Goal: Task Accomplishment & Management: Complete application form

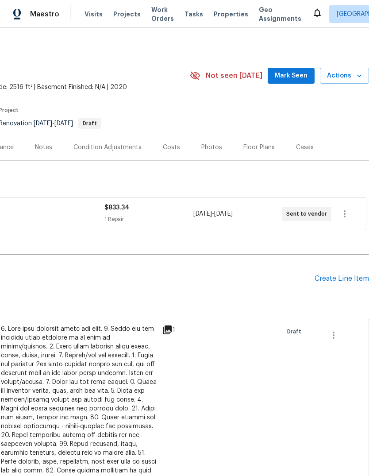
scroll to position [0, 131]
click at [338, 333] on icon "button" at bounding box center [333, 335] width 11 height 11
click at [332, 276] on div at bounding box center [184, 238] width 369 height 476
click at [261, 287] on h2 "Pending Line Items" at bounding box center [92, 278] width 446 height 41
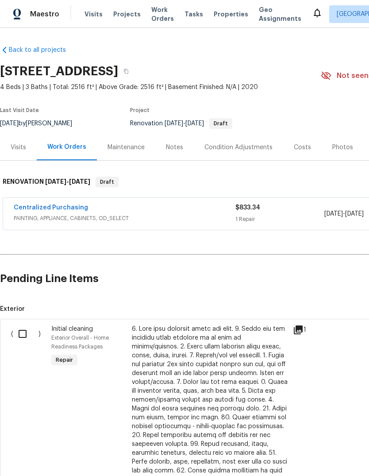
scroll to position [0, 0]
click at [19, 334] on input "checkbox" at bounding box center [25, 333] width 25 height 19
checkbox input "true"
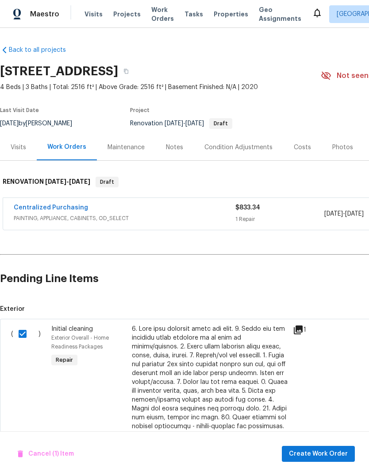
click at [339, 446] on button "Create Work Order" at bounding box center [318, 454] width 73 height 16
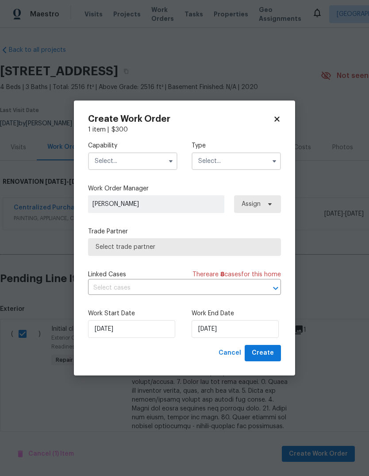
click at [103, 167] on input "text" at bounding box center [132, 161] width 89 height 18
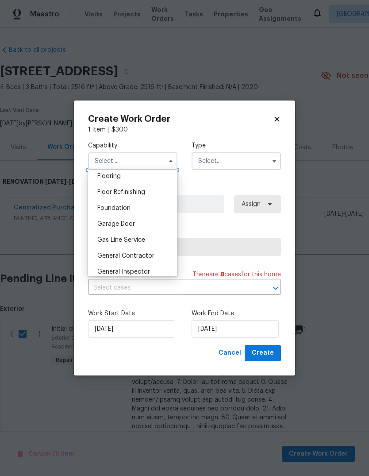
scroll to position [349, 0]
click at [108, 256] on span "General Contractor" at bounding box center [125, 254] width 57 height 6
type input "General Contractor"
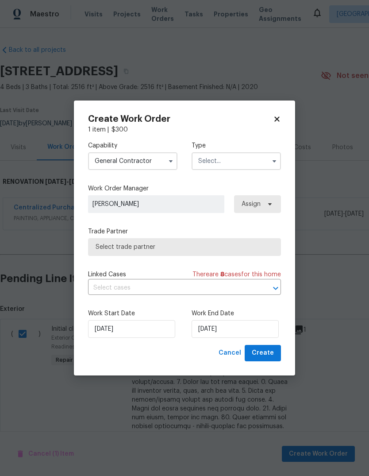
click at [258, 154] on input "text" at bounding box center [236, 161] width 89 height 18
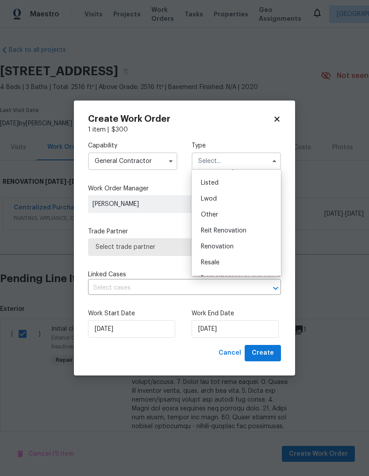
scroll to position [78, 0]
click at [243, 246] on div "Renovation" at bounding box center [236, 245] width 85 height 16
type input "Renovation"
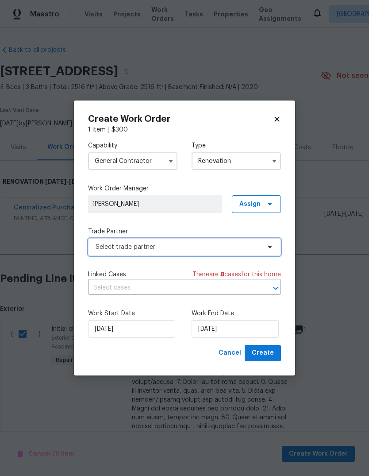
click at [257, 250] on span "Select trade partner" at bounding box center [178, 246] width 165 height 9
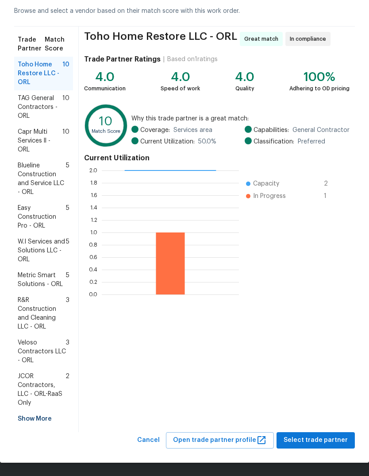
scroll to position [42, 0]
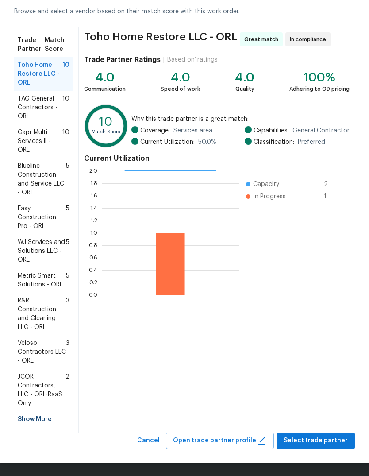
click at [29, 144] on span "Capr Multi Services ll - ORL" at bounding box center [40, 141] width 45 height 27
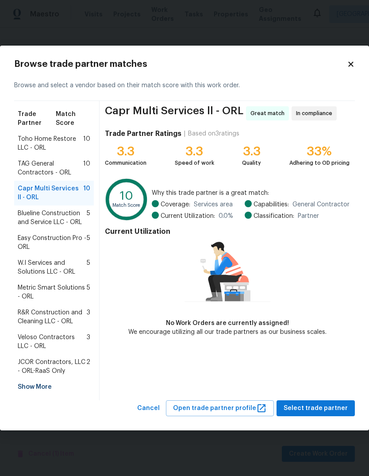
click at [31, 385] on div "Show More" at bounding box center [54, 387] width 80 height 16
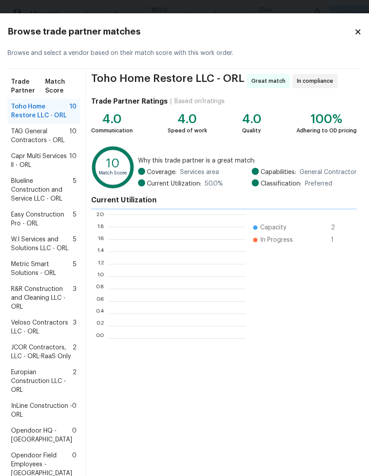
scroll to position [1, 1]
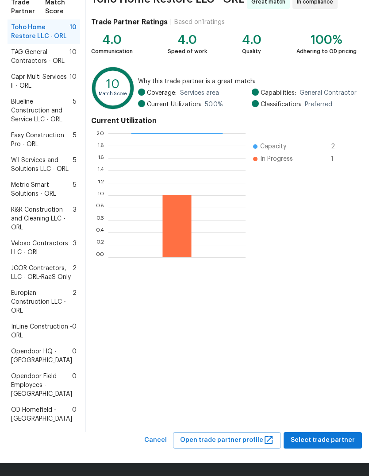
click at [36, 297] on span "Europian Construction LLC - ORL" at bounding box center [42, 302] width 62 height 27
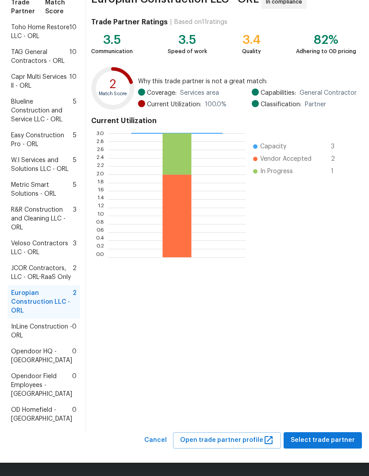
scroll to position [176, 0]
click at [332, 439] on span "Select trade partner" at bounding box center [323, 440] width 64 height 11
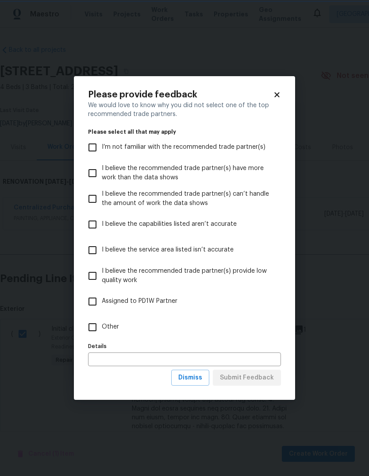
scroll to position [0, 0]
click at [86, 327] on input "Other" at bounding box center [92, 327] width 19 height 19
checkbox input "true"
click at [229, 385] on button "Submit Feedback" at bounding box center [247, 377] width 68 height 16
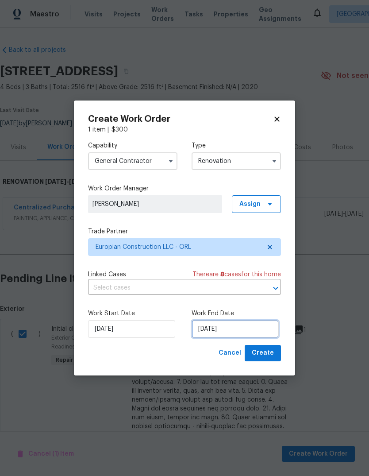
click at [262, 331] on input "[DATE]" at bounding box center [235, 329] width 87 height 18
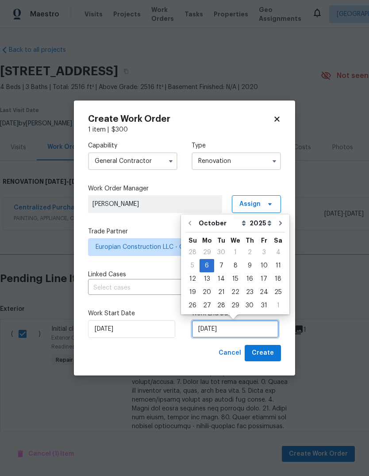
scroll to position [7, 0]
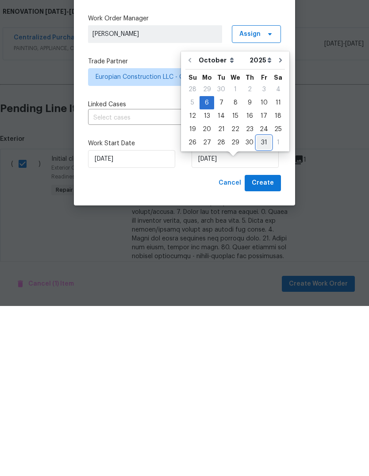
click at [261, 306] on div "31" at bounding box center [264, 312] width 15 height 12
type input "[DATE]"
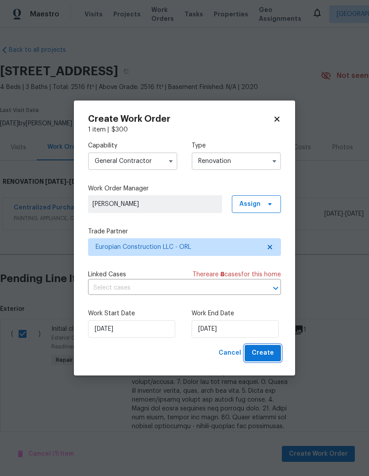
click at [269, 350] on span "Create" at bounding box center [263, 352] width 22 height 11
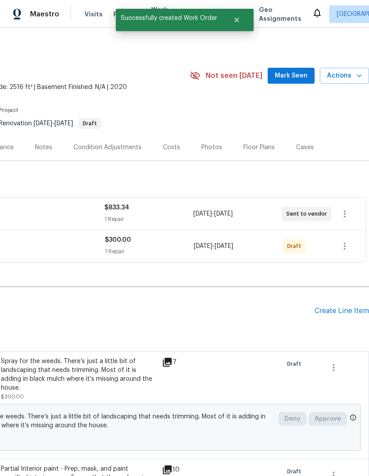
scroll to position [0, 131]
click at [342, 250] on icon "button" at bounding box center [344, 246] width 11 height 11
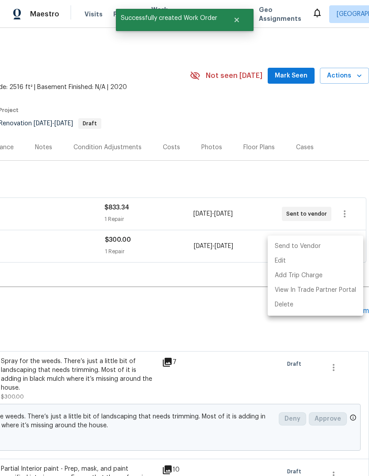
click at [328, 246] on li "Send to Vendor" at bounding box center [316, 246] width 96 height 15
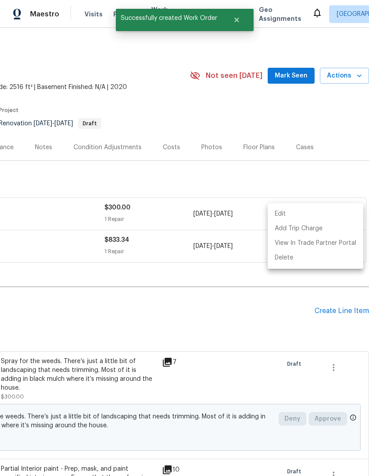
click at [81, 319] on div at bounding box center [184, 238] width 369 height 476
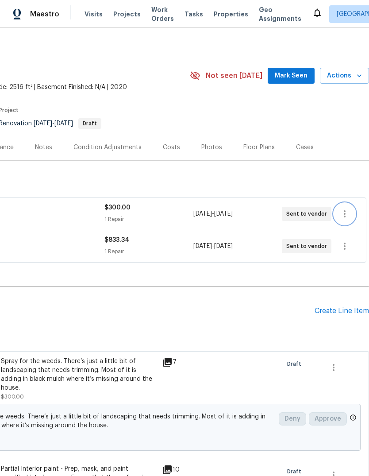
click at [342, 217] on icon "button" at bounding box center [344, 213] width 11 height 11
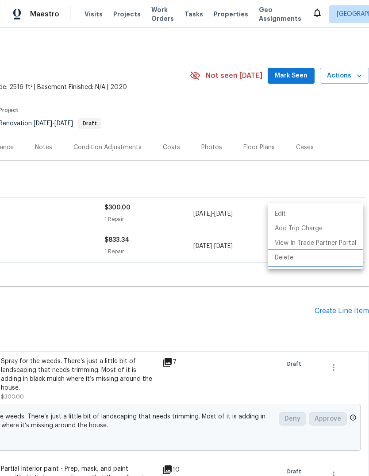
click at [323, 260] on li "Delete" at bounding box center [316, 257] width 96 height 15
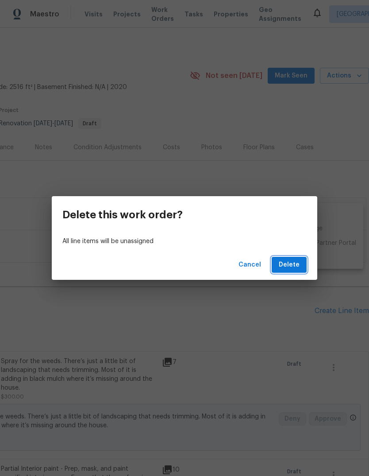
click at [294, 262] on span "Delete" at bounding box center [289, 264] width 21 height 11
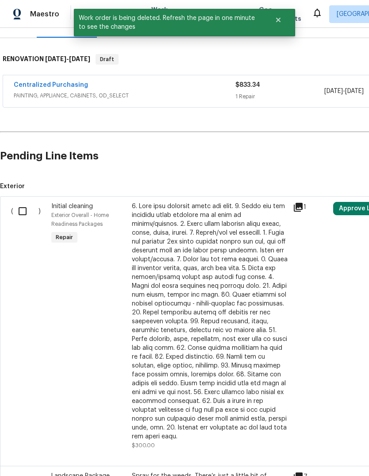
scroll to position [123, 0]
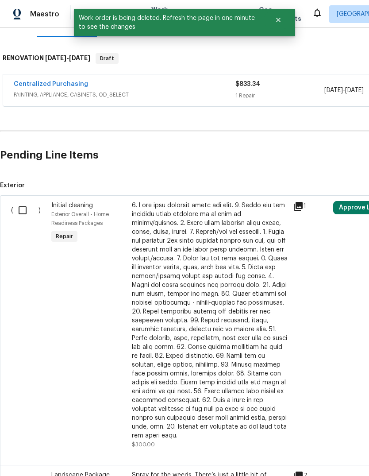
click at [26, 213] on input "checkbox" at bounding box center [25, 210] width 25 height 19
checkbox input "true"
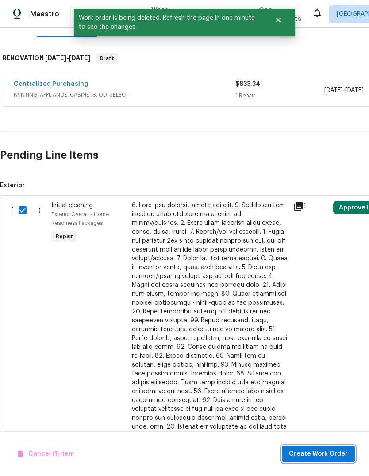
click at [329, 447] on button "Create Work Order" at bounding box center [318, 454] width 73 height 16
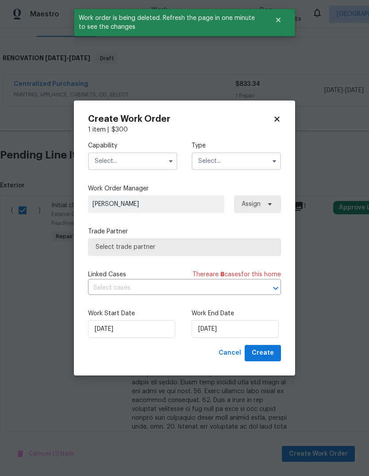
click at [99, 163] on input "text" at bounding box center [132, 161] width 89 height 18
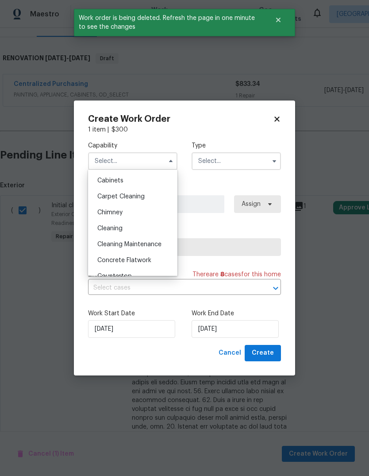
scroll to position [83, 0]
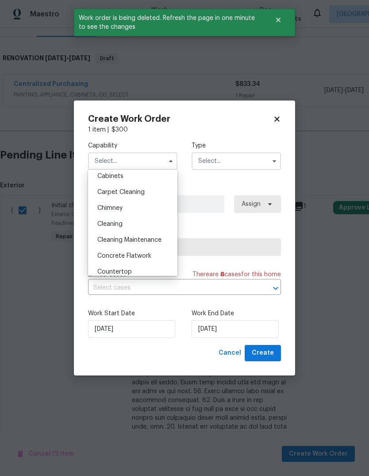
click at [108, 229] on div "Cleaning" at bounding box center [132, 224] width 85 height 16
type input "Cleaning"
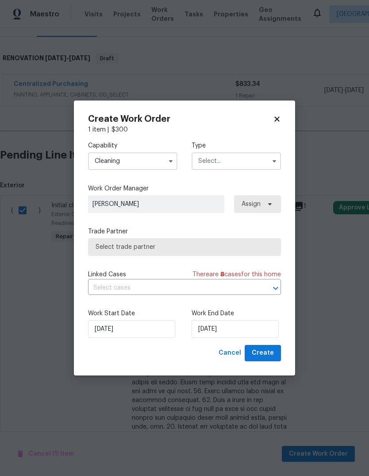
click at [262, 156] on input "text" at bounding box center [236, 161] width 89 height 18
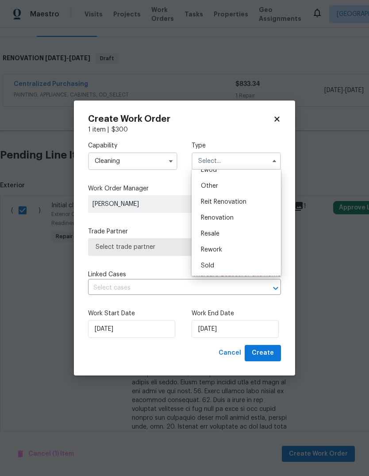
scroll to position [105, 0]
click at [238, 220] on div "Renovation" at bounding box center [236, 218] width 85 height 16
type input "Renovation"
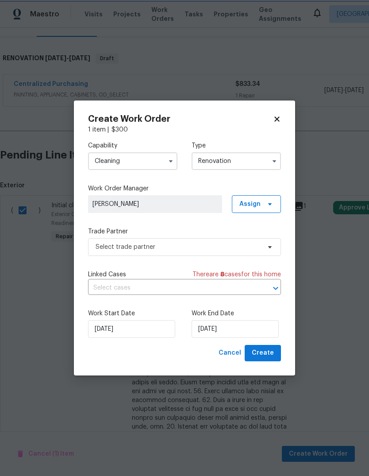
scroll to position [0, 0]
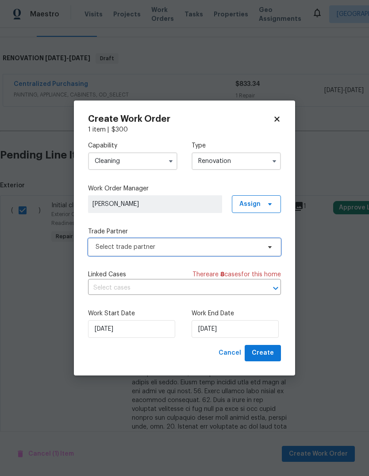
click at [267, 251] on span "Select trade partner" at bounding box center [184, 247] width 193 height 18
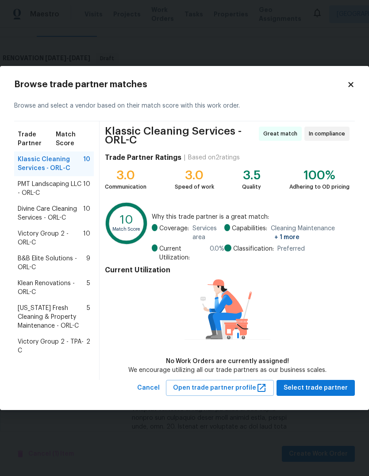
click at [23, 209] on span "Divine Care Cleaning Services - ORL-C" at bounding box center [50, 213] width 65 height 18
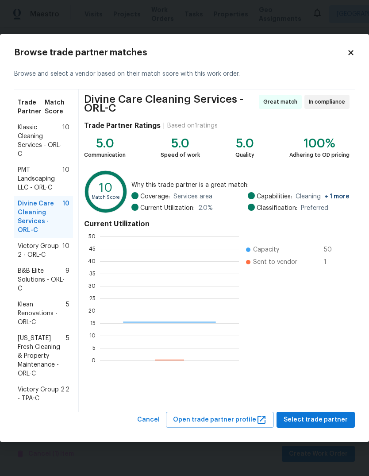
scroll to position [124, 139]
click at [31, 280] on span "B&B Elite Solutions - ORL-C" at bounding box center [42, 279] width 48 height 27
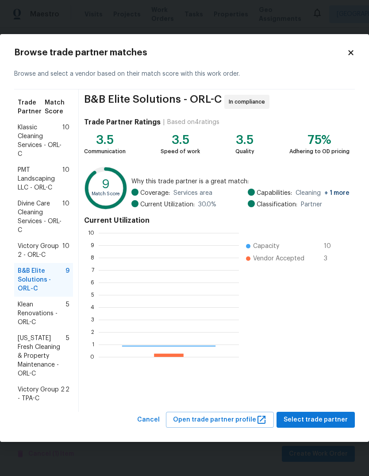
scroll to position [124, 140]
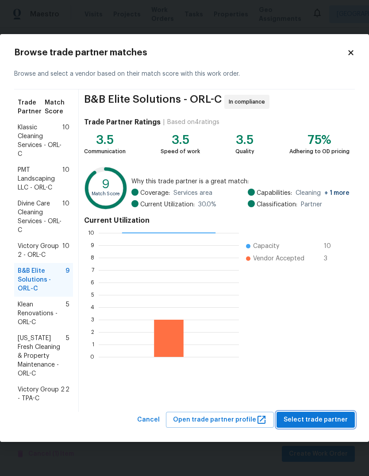
click at [340, 422] on span "Select trade partner" at bounding box center [316, 419] width 64 height 11
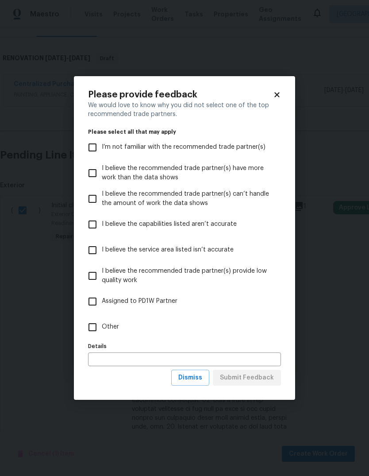
click at [94, 318] on input "Other" at bounding box center [92, 327] width 19 height 19
checkbox input "true"
click at [269, 380] on span "Submit Feedback" at bounding box center [247, 377] width 54 height 11
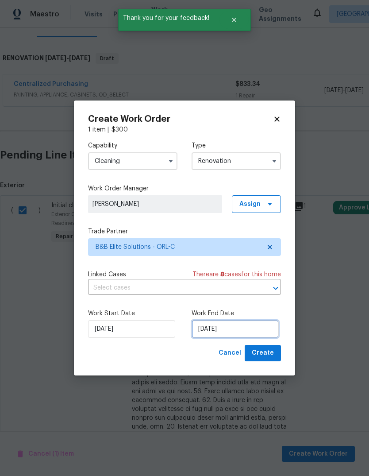
click at [256, 326] on input "[DATE]" at bounding box center [235, 329] width 87 height 18
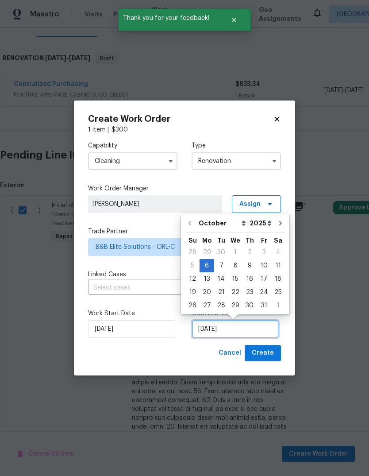
scroll to position [7, 0]
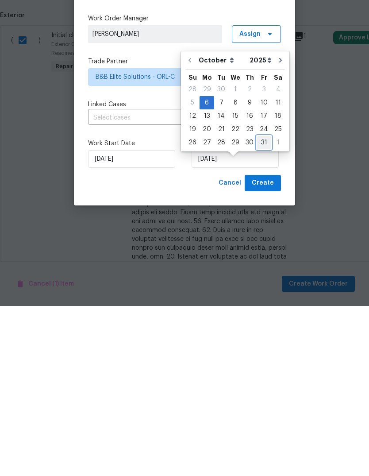
click at [258, 306] on div "31" at bounding box center [264, 312] width 15 height 12
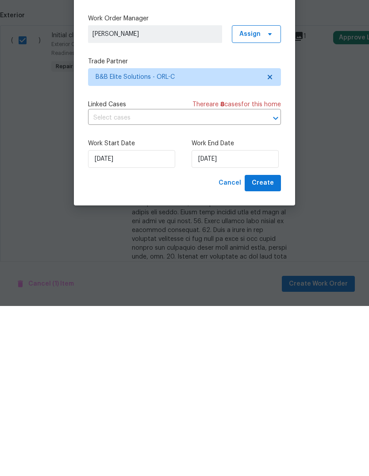
type input "[DATE]"
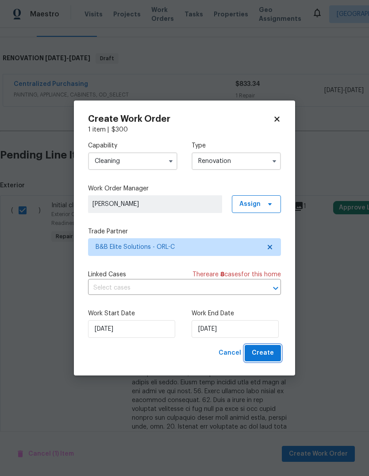
click at [270, 353] on span "Create" at bounding box center [263, 352] width 22 height 11
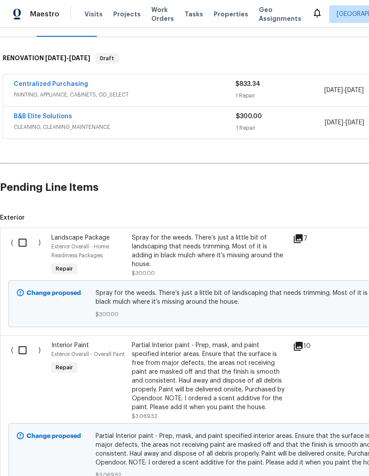
click at [23, 233] on input "checkbox" at bounding box center [25, 242] width 25 height 19
checkbox input "true"
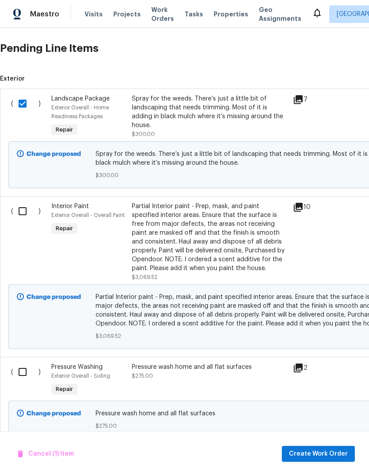
scroll to position [262, 0]
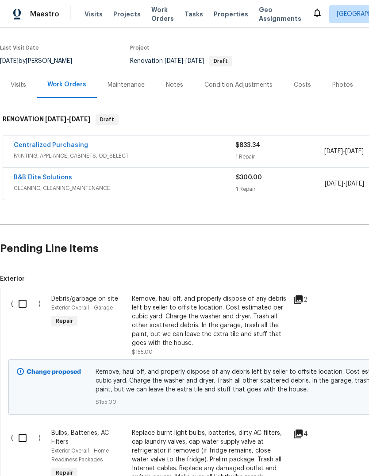
scroll to position [62, 0]
click at [21, 303] on input "checkbox" at bounding box center [25, 303] width 25 height 19
checkbox input "true"
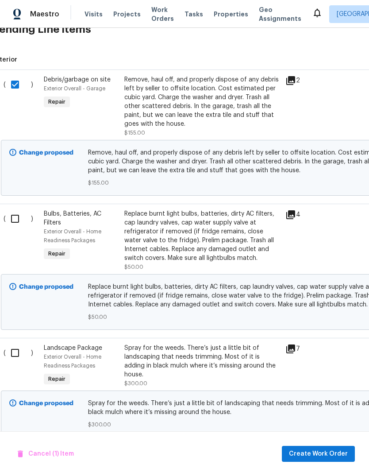
scroll to position [281, 7]
click at [16, 219] on input "checkbox" at bounding box center [18, 218] width 25 height 19
checkbox input "true"
click at [18, 351] on input "checkbox" at bounding box center [18, 352] width 25 height 19
checkbox input "true"
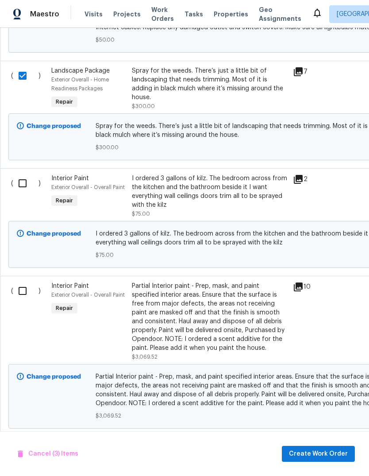
scroll to position [558, 0]
click at [25, 188] on input "checkbox" at bounding box center [25, 183] width 25 height 19
checkbox input "true"
click at [21, 297] on input "checkbox" at bounding box center [25, 291] width 25 height 19
checkbox input "true"
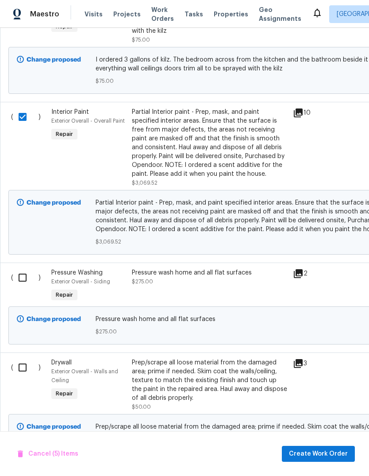
scroll to position [734, 0]
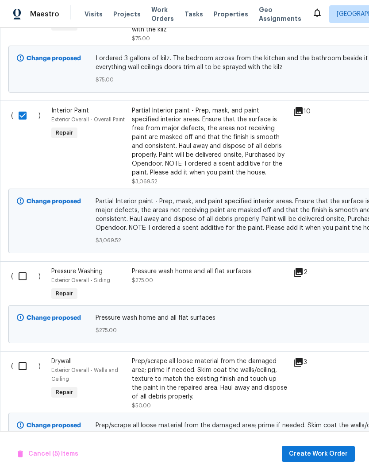
click at [25, 278] on input "checkbox" at bounding box center [25, 276] width 25 height 19
checkbox input "true"
click at [21, 369] on input "checkbox" at bounding box center [25, 366] width 25 height 19
checkbox input "true"
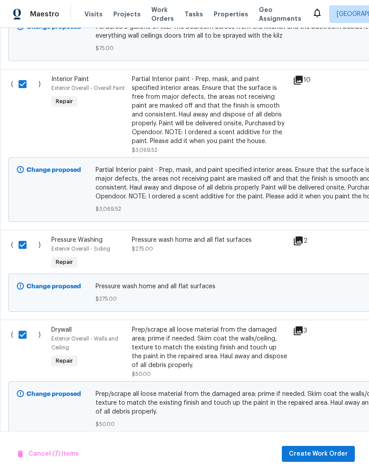
scroll to position [765, 0]
click at [333, 448] on button "Create Work Order" at bounding box center [318, 454] width 73 height 16
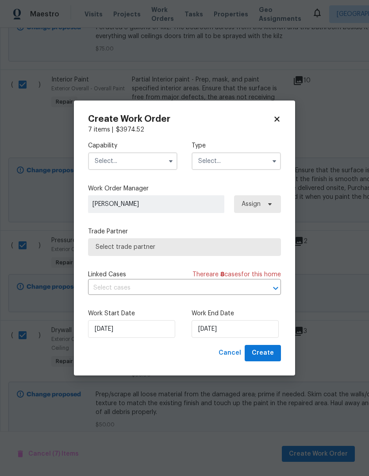
click at [104, 156] on input "text" at bounding box center [132, 161] width 89 height 18
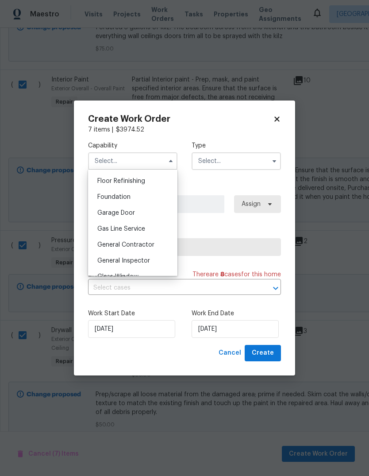
scroll to position [354, 0]
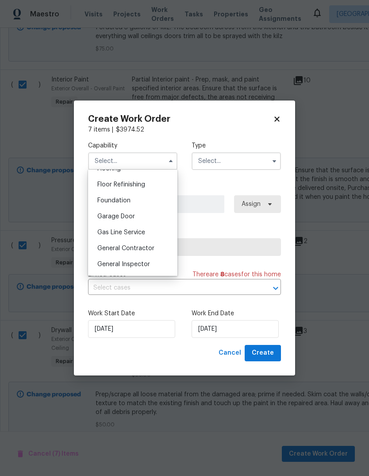
click at [108, 249] on span "General Contractor" at bounding box center [125, 248] width 57 height 6
type input "General Contractor"
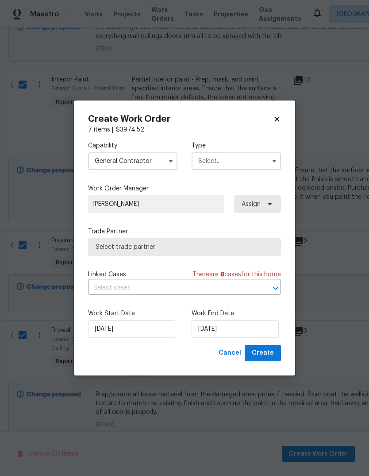
click at [245, 156] on input "text" at bounding box center [236, 161] width 89 height 18
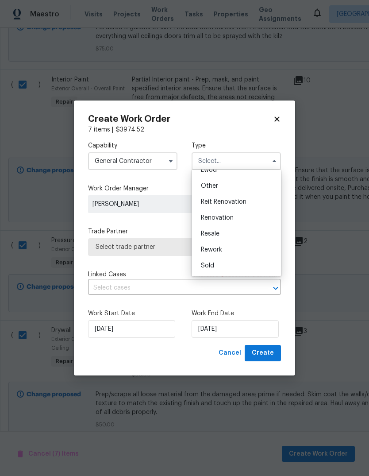
scroll to position [105, 0]
click at [242, 223] on div "Renovation" at bounding box center [236, 218] width 85 height 16
type input "Renovation"
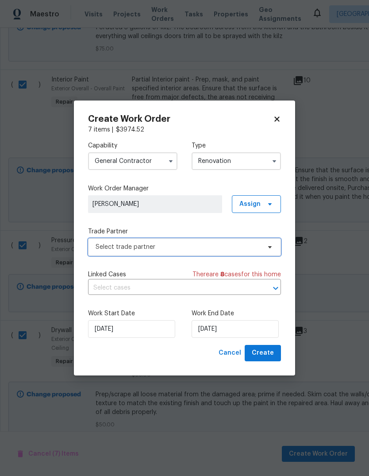
click at [240, 243] on span "Select trade partner" at bounding box center [178, 246] width 165 height 9
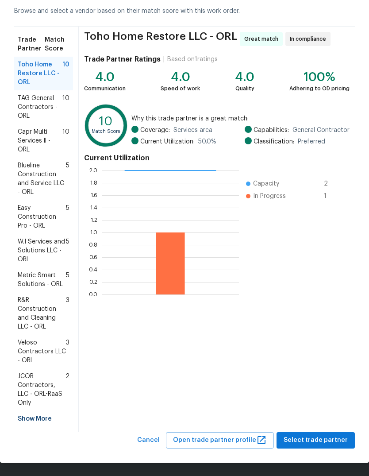
scroll to position [42, 0]
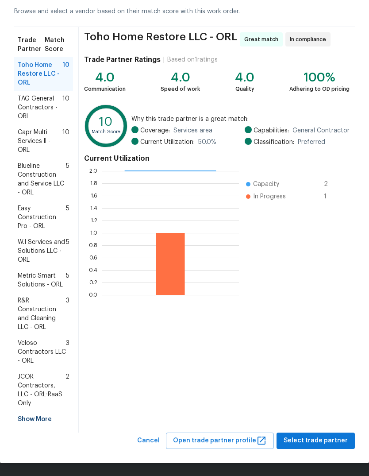
click at [34, 419] on div "Show More" at bounding box center [43, 419] width 59 height 16
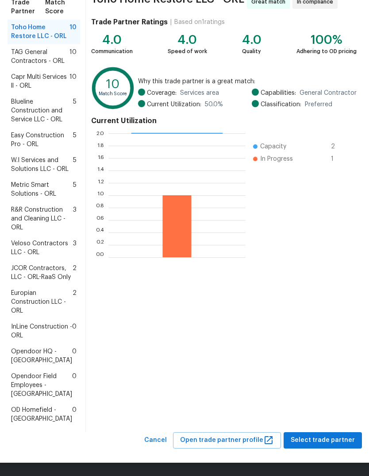
scroll to position [176, 0]
click at [33, 290] on span "Europian Construction LLC - ORL" at bounding box center [42, 302] width 62 height 27
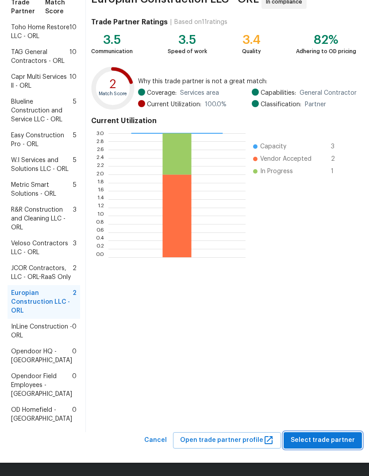
click at [338, 440] on span "Select trade partner" at bounding box center [323, 440] width 64 height 11
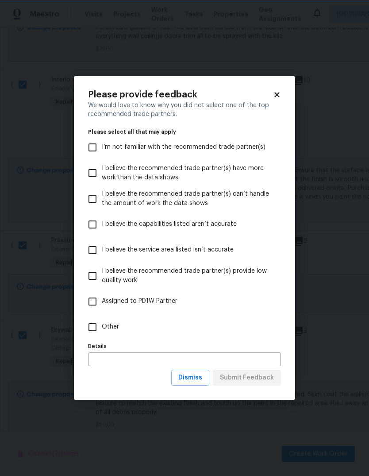
scroll to position [0, 0]
click at [89, 326] on input "Other" at bounding box center [92, 327] width 19 height 19
checkbox input "true"
click at [269, 374] on span "Submit Feedback" at bounding box center [247, 377] width 54 height 11
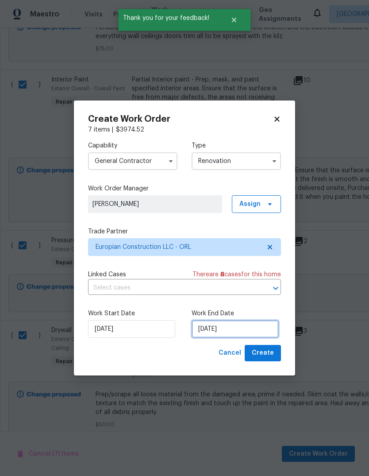
click at [260, 334] on input "[DATE]" at bounding box center [235, 329] width 87 height 18
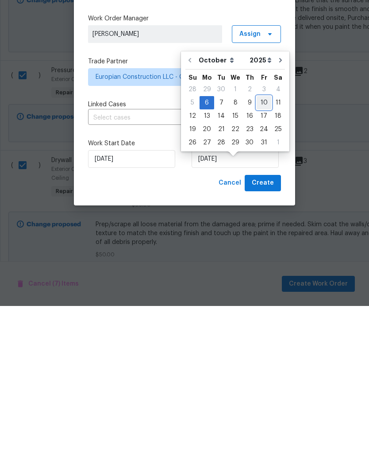
click at [260, 266] on div "10" at bounding box center [264, 272] width 15 height 12
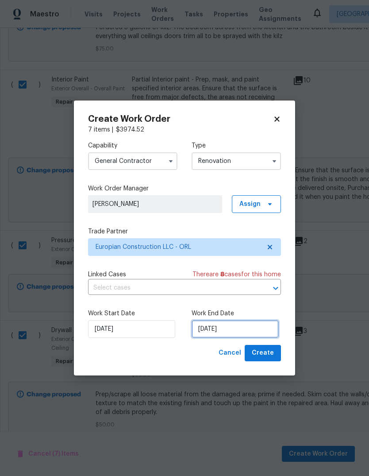
click at [250, 323] on input "10/10/2025" at bounding box center [235, 329] width 87 height 18
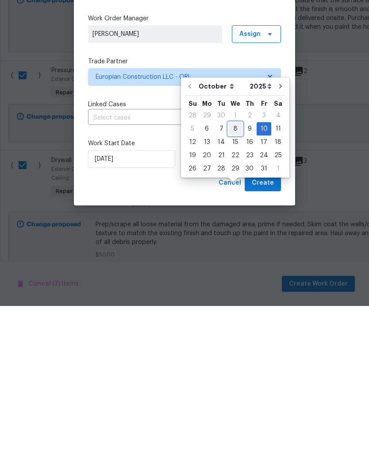
click at [236, 292] on div "8" at bounding box center [235, 298] width 14 height 12
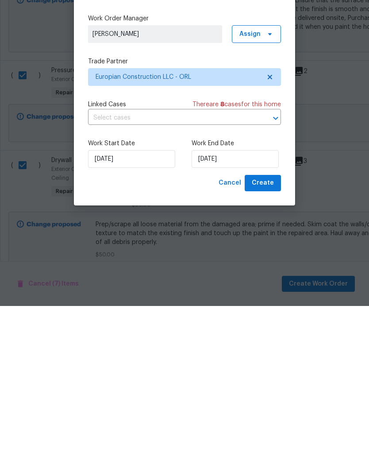
type input "10/8/2025"
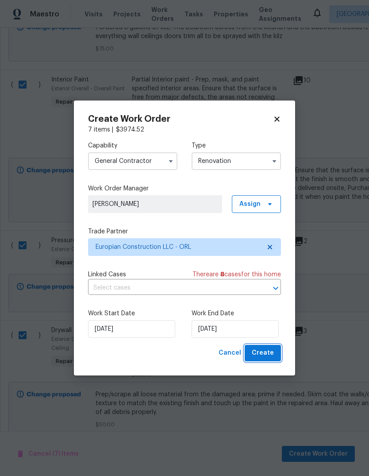
click at [268, 352] on span "Create" at bounding box center [263, 352] width 22 height 11
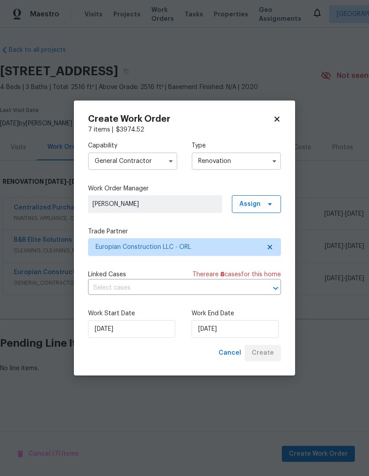
scroll to position [0, 0]
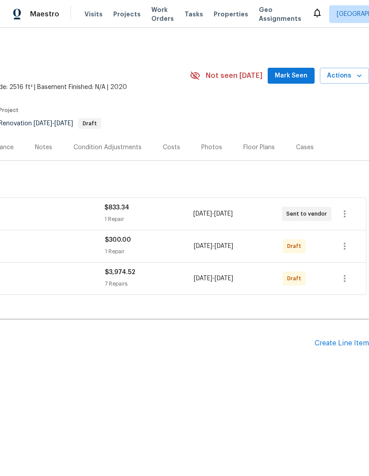
scroll to position [0, 131]
click at [346, 277] on icon "button" at bounding box center [344, 278] width 11 height 11
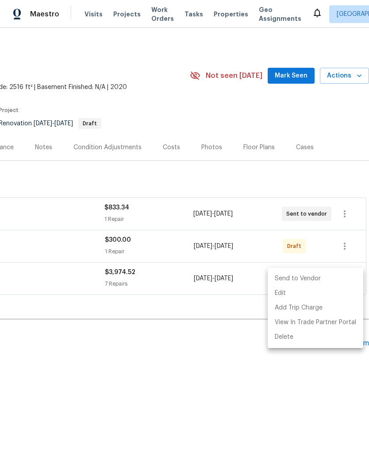
click at [330, 274] on li "Send to Vendor" at bounding box center [316, 278] width 96 height 15
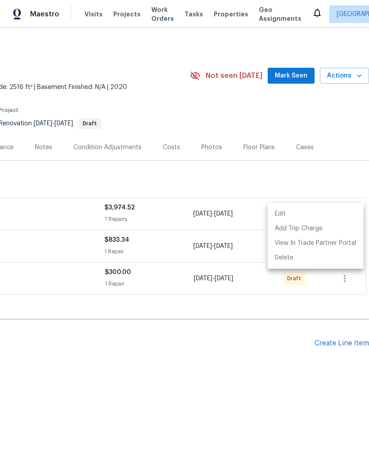
click at [295, 371] on div at bounding box center [184, 238] width 369 height 476
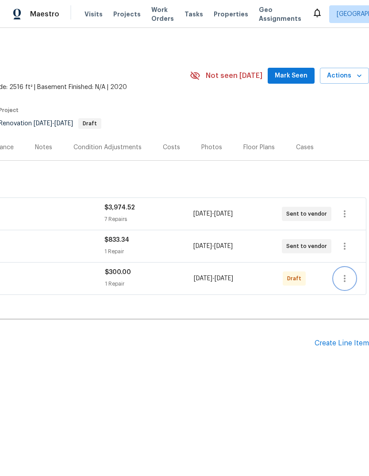
click at [346, 276] on icon "button" at bounding box center [344, 278] width 11 height 11
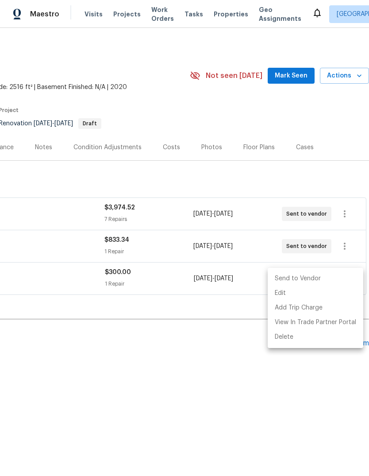
click at [324, 275] on li "Send to Vendor" at bounding box center [316, 278] width 96 height 15
click at [285, 379] on div at bounding box center [184, 238] width 369 height 476
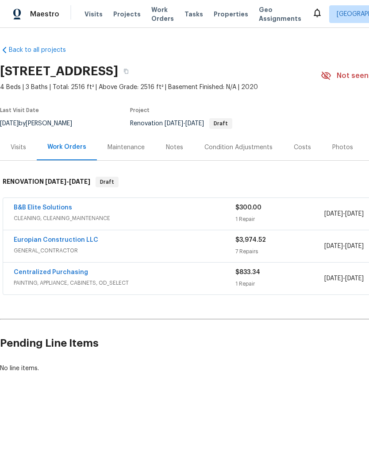
scroll to position [0, 0]
click at [23, 239] on link "Europian Construction LLC" at bounding box center [56, 240] width 85 height 6
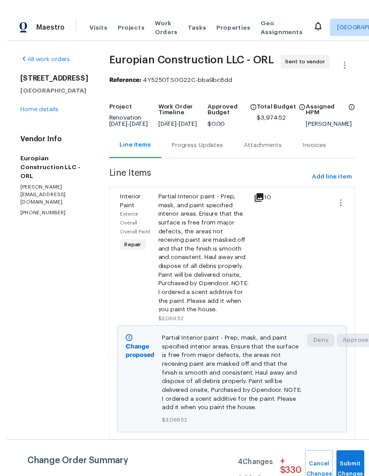
scroll to position [3, 0]
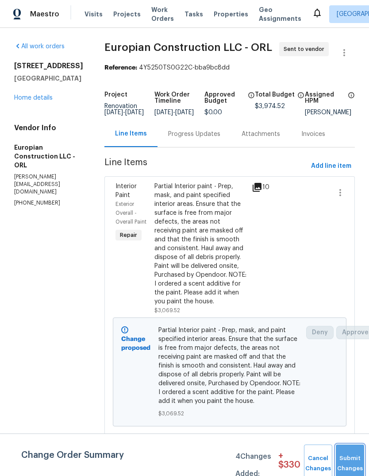
click at [343, 457] on button "Submit Changes" at bounding box center [350, 463] width 28 height 38
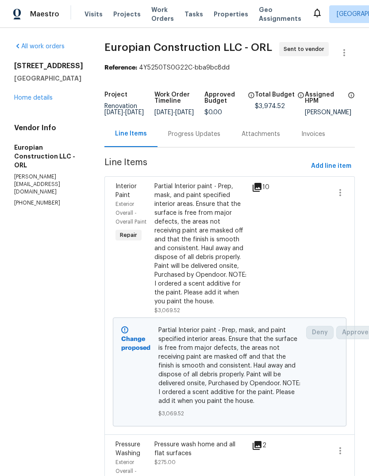
scroll to position [0, 0]
click at [27, 101] on link "Home details" at bounding box center [33, 98] width 38 height 6
